Goal: Transaction & Acquisition: Purchase product/service

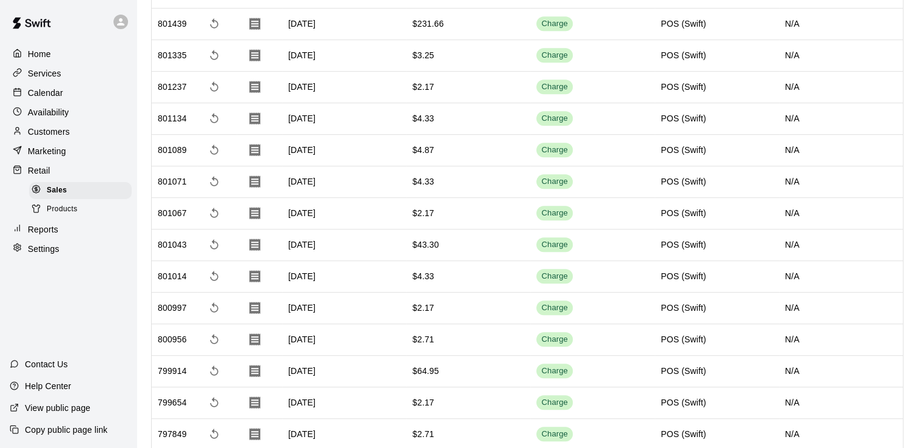
scroll to position [728, 0]
click at [44, 177] on p "Retail" at bounding box center [39, 170] width 22 height 12
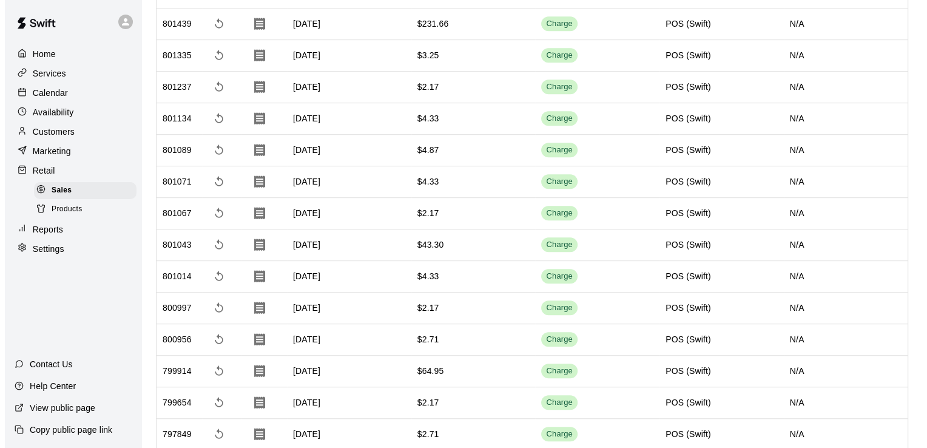
scroll to position [0, 0]
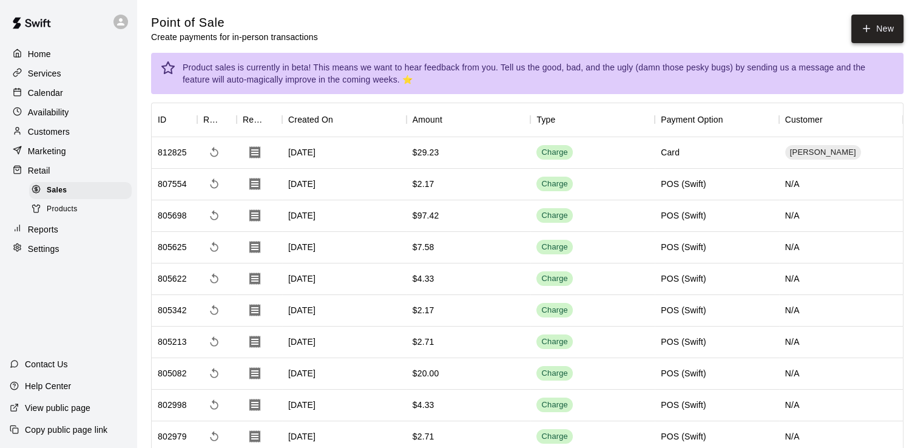
click at [870, 25] on icon "button" at bounding box center [866, 28] width 11 height 11
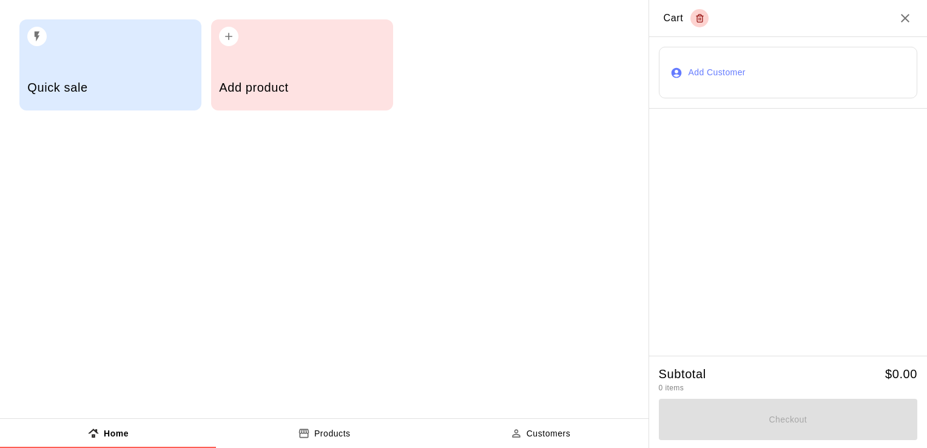
click at [699, 72] on button "Add Customer" at bounding box center [788, 73] width 259 height 52
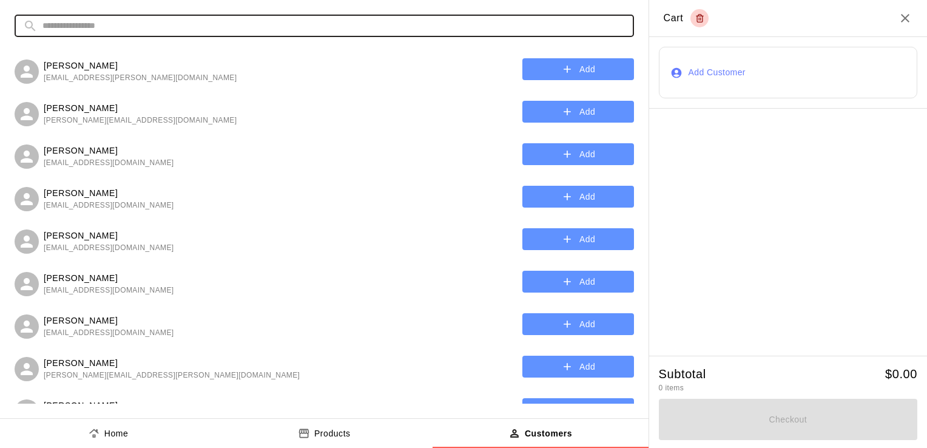
click at [189, 35] on input "text" at bounding box center [333, 26] width 583 height 22
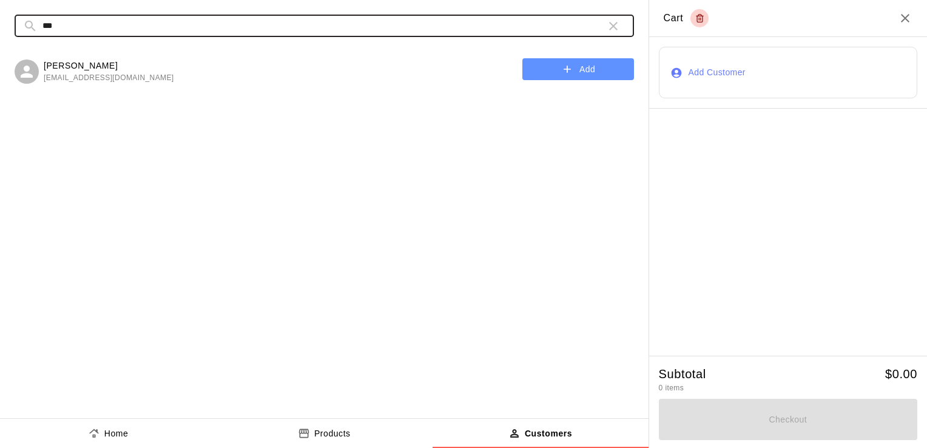
type input "***"
click at [99, 67] on p "[PERSON_NAME]" at bounding box center [109, 65] width 131 height 13
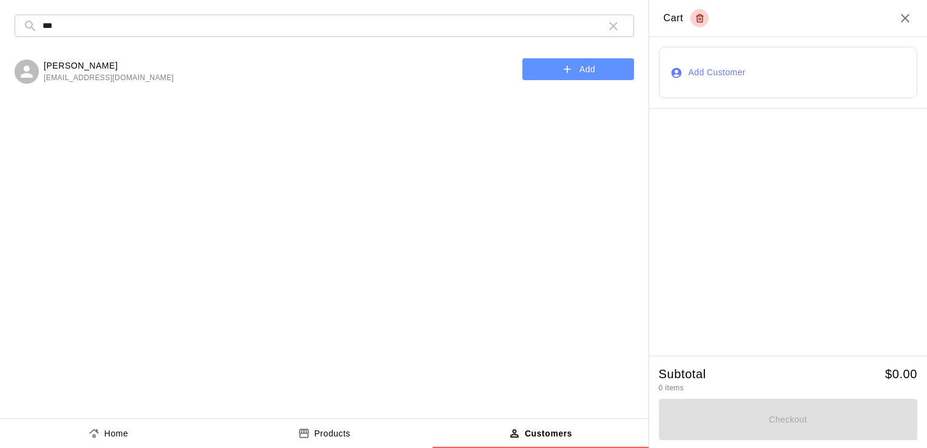
click at [577, 74] on button "Add" at bounding box center [579, 69] width 112 height 22
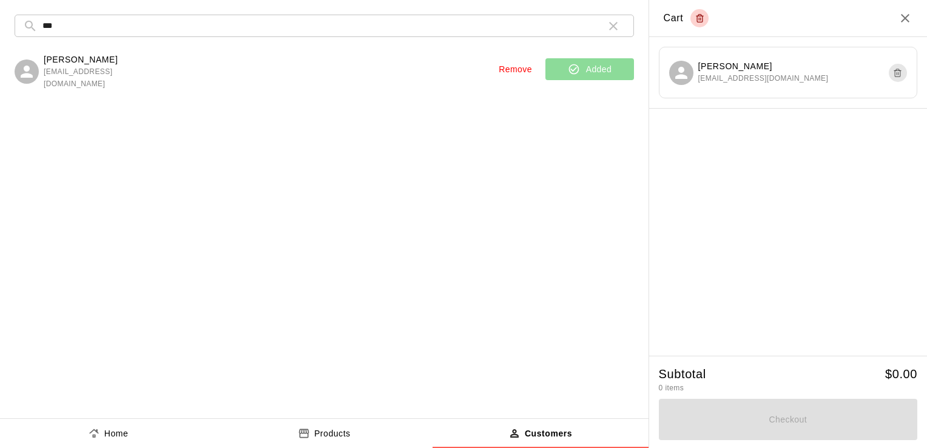
click at [313, 437] on div "Products" at bounding box center [324, 433] width 53 height 13
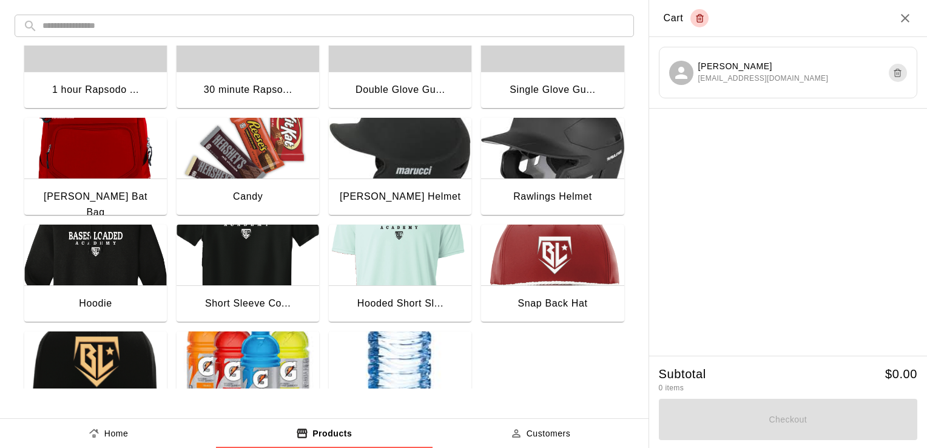
scroll to position [93, 0]
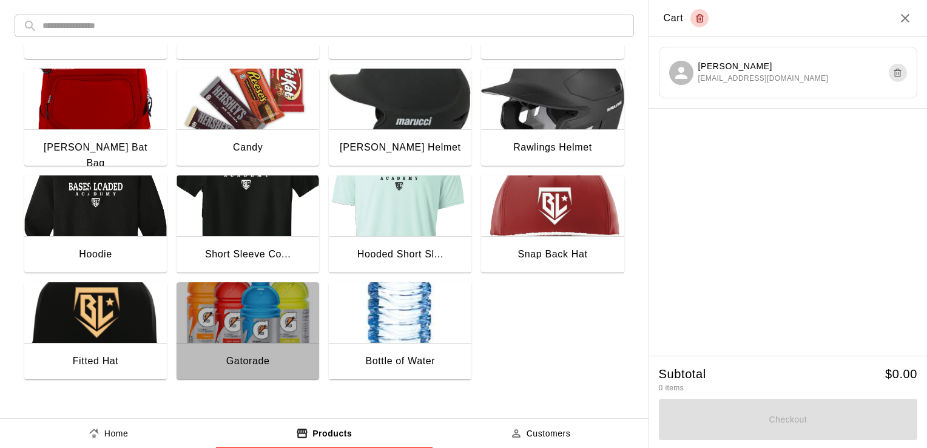
click at [232, 304] on img "button" at bounding box center [248, 312] width 143 height 61
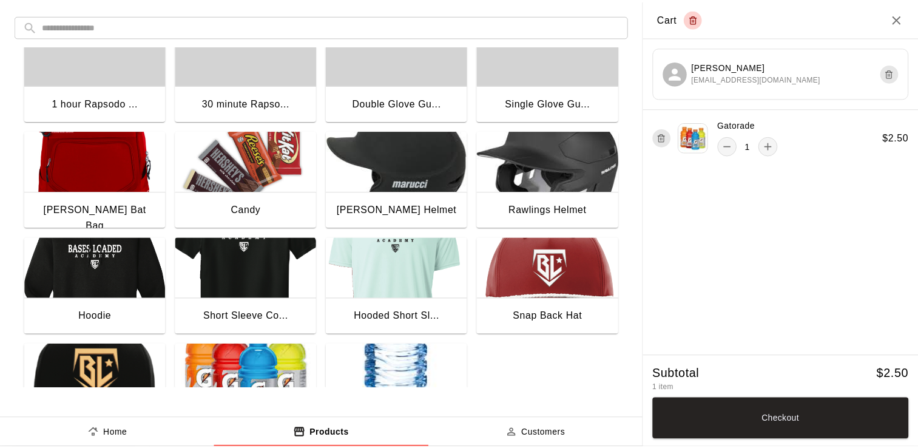
scroll to position [0, 0]
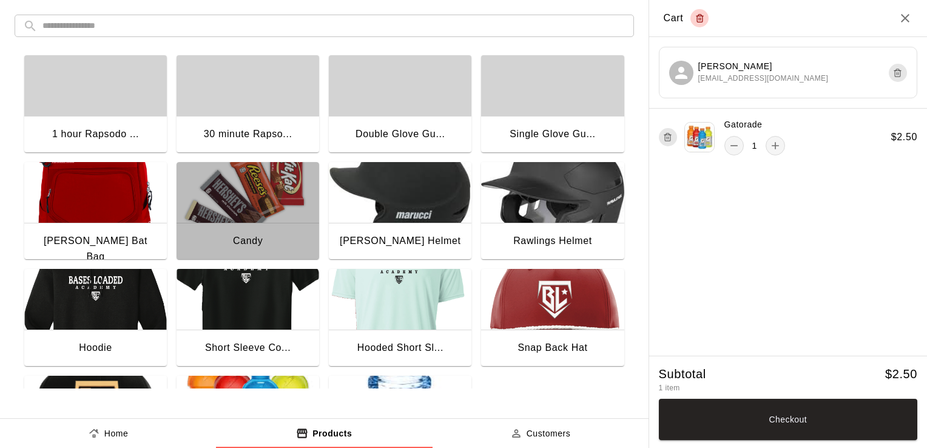
click at [255, 214] on img "button" at bounding box center [248, 192] width 143 height 61
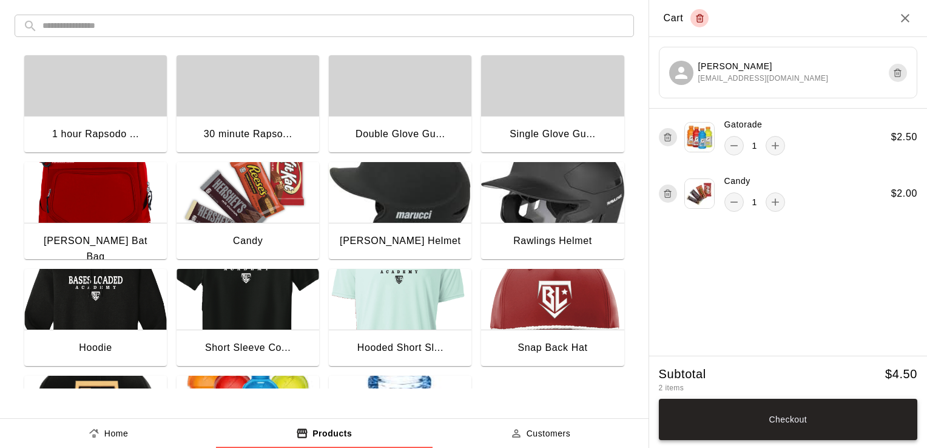
click at [800, 415] on button "Checkout" at bounding box center [788, 419] width 259 height 41
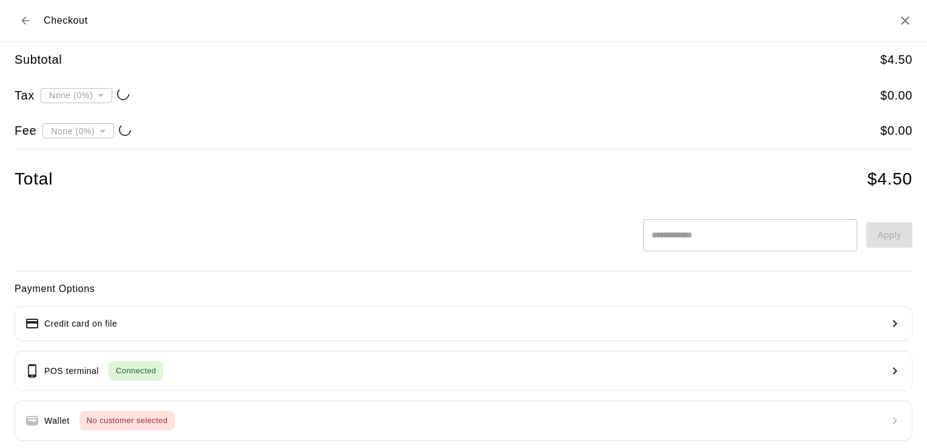
type input "**********"
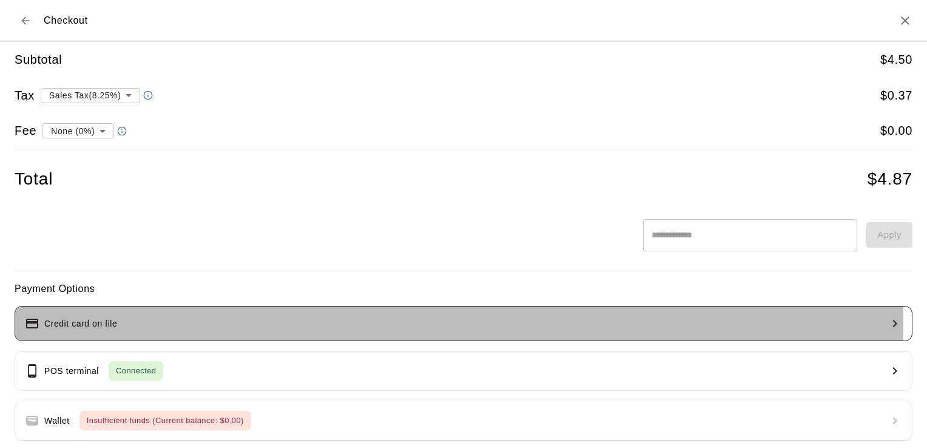
click at [122, 322] on button "Credit card on file" at bounding box center [464, 323] width 898 height 35
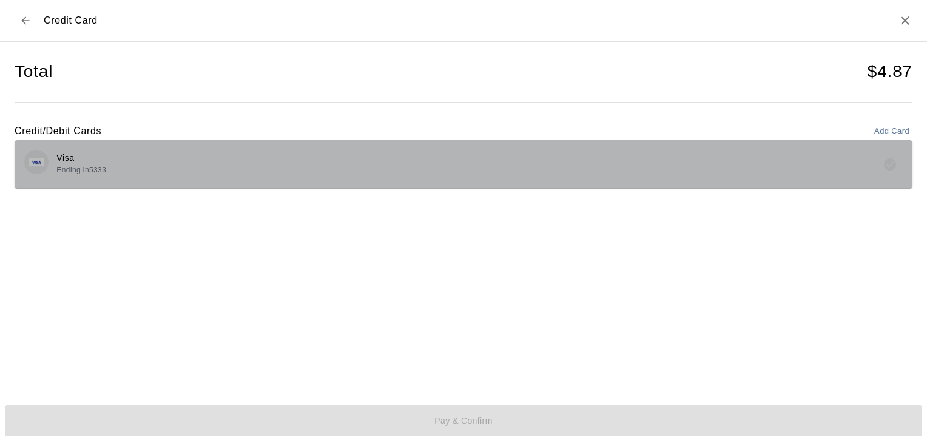
click at [109, 169] on div "Visa Ending in 5333" at bounding box center [463, 164] width 879 height 29
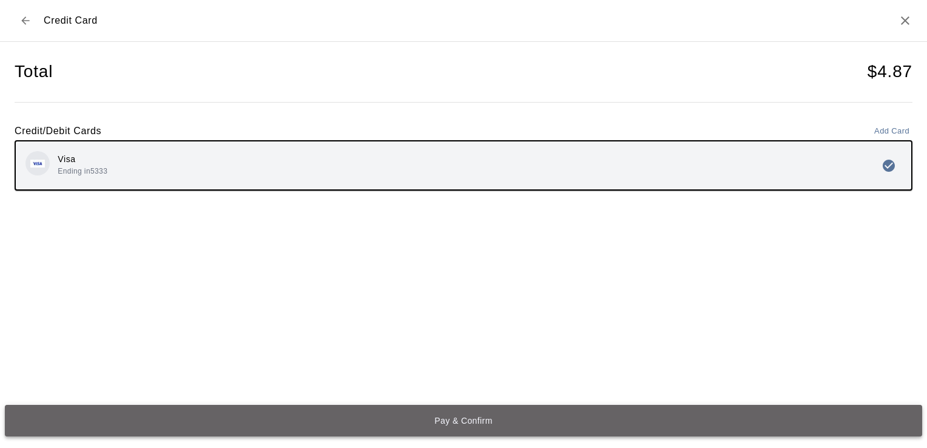
click at [475, 421] on button "Pay & Confirm" at bounding box center [464, 421] width 918 height 32
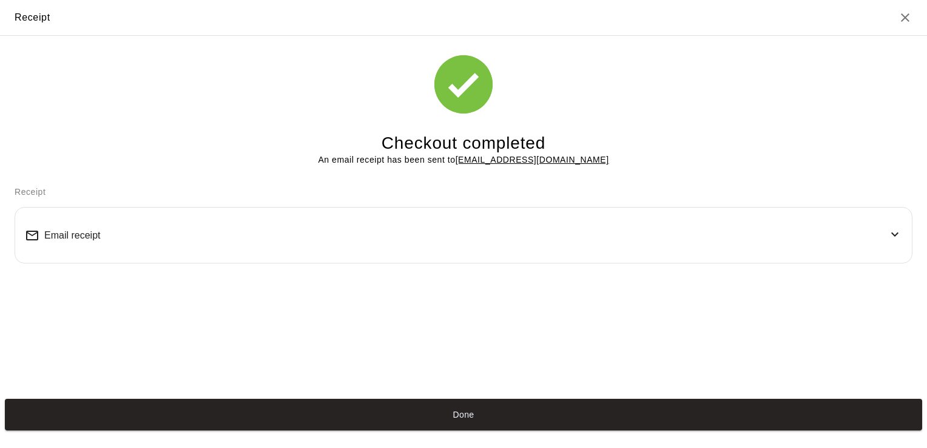
click at [850, 171] on div "Checkout completed An email receipt has been sent to [EMAIL_ADDRESS][DOMAIN_NAM…" at bounding box center [463, 215] width 927 height 358
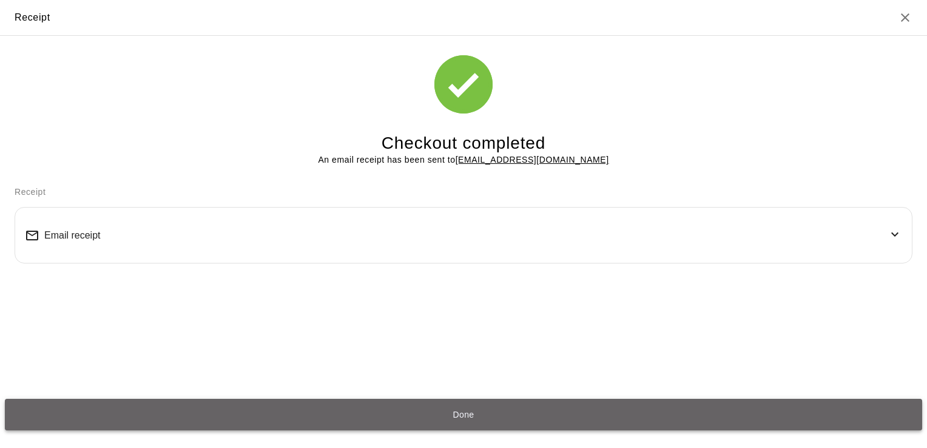
click at [469, 421] on button "Done" at bounding box center [464, 415] width 918 height 32
